Goal: Answer question/provide support: Share knowledge or assist other users

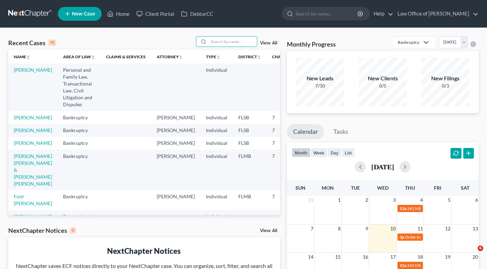
click at [229, 43] on input "search" at bounding box center [233, 42] width 48 height 10
type input "daisy"
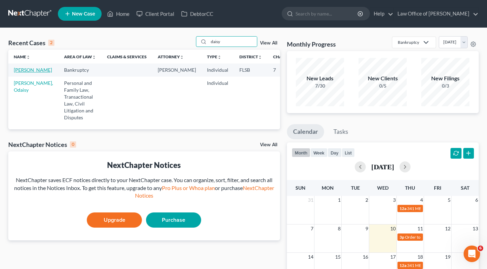
click at [22, 69] on link "[PERSON_NAME]" at bounding box center [33, 70] width 38 height 6
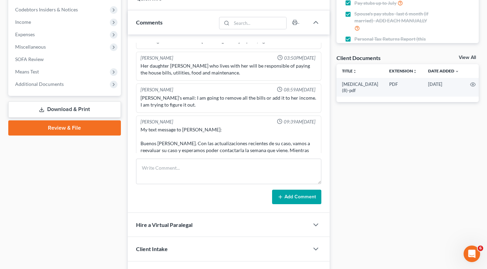
scroll to position [203, 0]
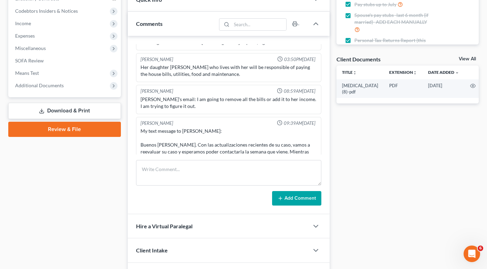
click at [144, 186] on form "Add Comment" at bounding box center [228, 182] width 185 height 45
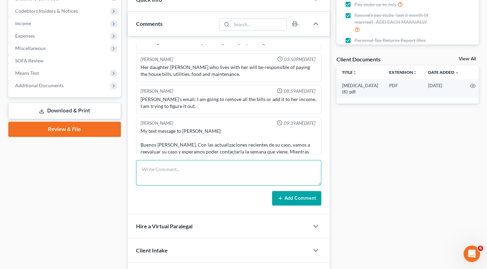
click at [158, 175] on textarea at bounding box center [228, 173] width 185 height 26
click at [276, 170] on textarea "Calle dDaisy to tell her about her case, basically this message:" at bounding box center [228, 173] width 185 height 26
paste textarea "In your case, even with the $1,000 rent income, there is not sufficient income …"
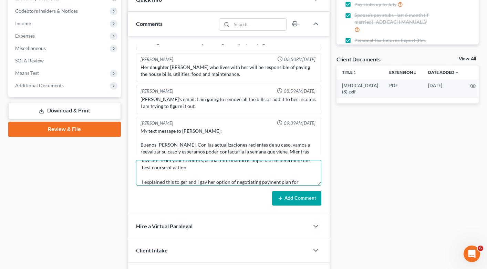
scroll to position [65, 0]
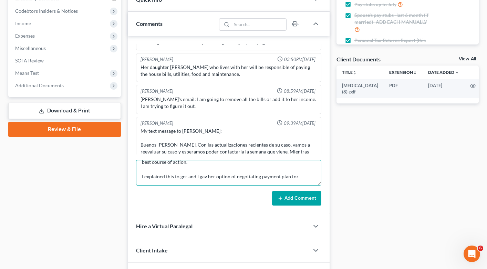
drag, startPoint x: 180, startPoint y: 182, endPoint x: 186, endPoint y: 178, distance: 7.7
click at [186, 178] on textarea "Calle dDaisy to tell her about her case, basically this message: In your case, …" at bounding box center [228, 173] width 185 height 26
click at [205, 177] on textarea "Calle dDaisy to tell her about her case, basically this message: In your case, …" at bounding box center [228, 173] width 185 height 26
click at [305, 176] on textarea "Calle dDaisy to tell her about her case, basically this message: In your case, …" at bounding box center [228, 173] width 185 height 26
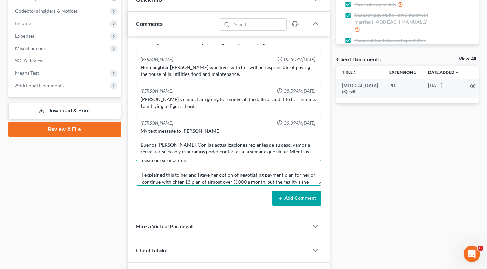
scroll to position [74, 0]
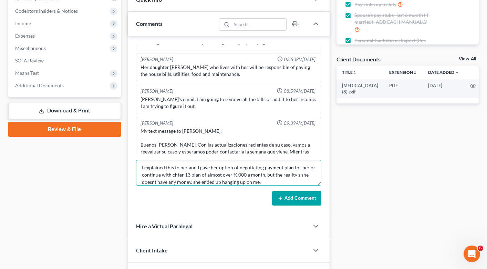
click at [176, 174] on textarea "Calle dDaisy to tell her about her case, basically this message: In your case, …" at bounding box center [228, 173] width 185 height 26
click at [154, 182] on textarea "Calle dDaisy to tell her about her case, basically this message: In your case, …" at bounding box center [228, 173] width 185 height 26
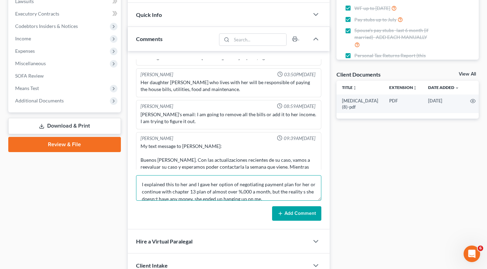
scroll to position [78, 0]
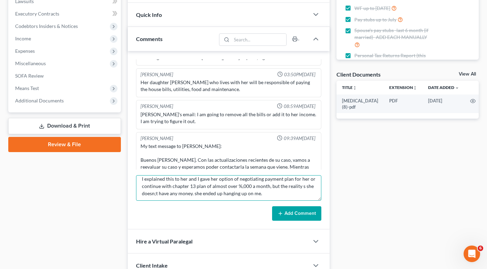
click at [241, 186] on textarea "Calle dDaisy to tell her about her case, basically this message: In your case, …" at bounding box center [228, 188] width 185 height 26
click at [156, 194] on textarea "Calle dDaisy to tell her about her case, basically this message: In your case, …" at bounding box center [228, 188] width 185 height 26
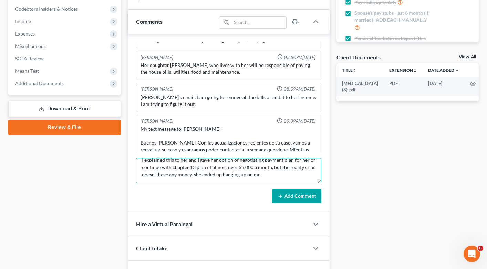
scroll to position [206, 0]
click at [268, 175] on textarea "Calle dDaisy to tell her about her case, basically this message: In your case, …" at bounding box center [228, 171] width 185 height 26
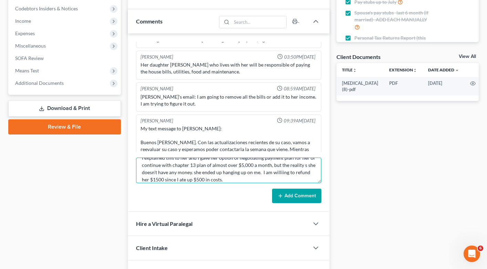
click at [282, 172] on textarea "Calle dDaisy to tell her about her case, basically this message: In your case, …" at bounding box center [228, 171] width 185 height 26
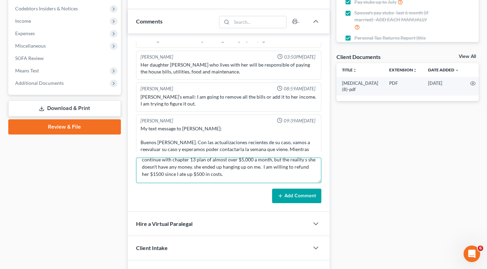
drag, startPoint x: 166, startPoint y: 180, endPoint x: 212, endPoint y: 176, distance: 46.0
click at [212, 176] on textarea "Calle dDaisy to tell her about her case, basically this message: In your case, …" at bounding box center [228, 171] width 185 height 26
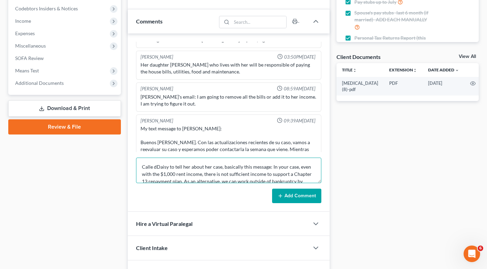
click at [153, 168] on textarea "Calle dDaisy to tell her about her case, basically this message: In your case, …" at bounding box center [228, 171] width 185 height 26
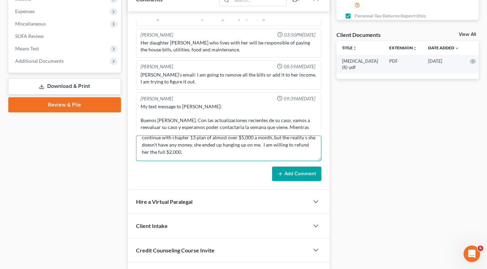
scroll to position [229, 0]
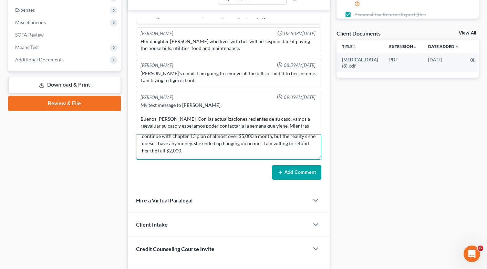
type textarea "Called [PERSON_NAME] to tell her about her case, basically this message: In you…"
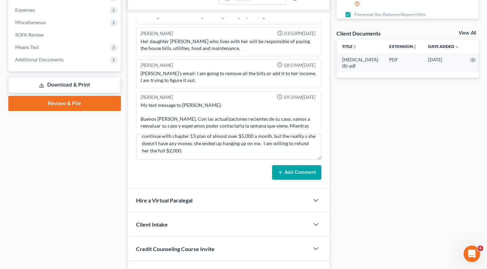
click at [302, 176] on button "Add Comment" at bounding box center [296, 172] width 49 height 14
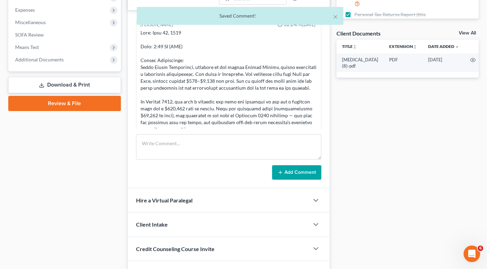
scroll to position [0, 0]
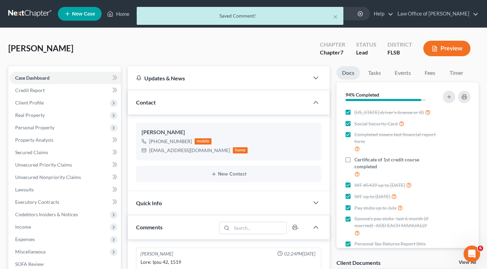
click at [119, 16] on div "× Saved Comment!" at bounding box center [240, 17] width 487 height 21
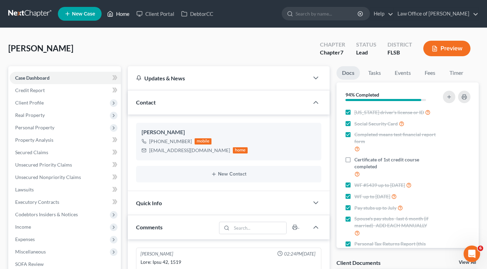
click at [119, 12] on link "Home" at bounding box center [118, 14] width 29 height 12
